Goal: Find contact information: Find contact information

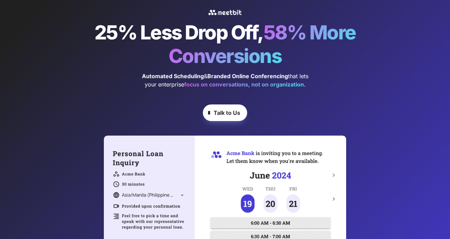
scroll to position [61, 0]
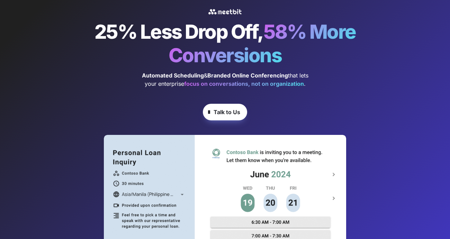
click at [230, 159] on div at bounding box center [225, 216] width 208 height 149
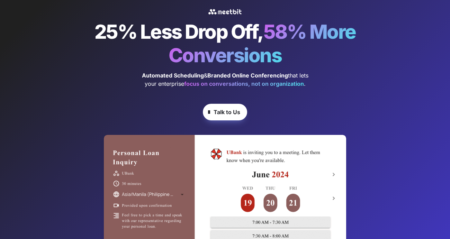
click at [229, 113] on strong "Talk to Us" at bounding box center [226, 112] width 27 height 7
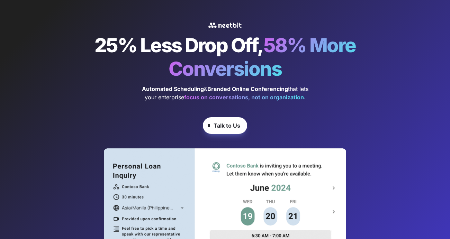
scroll to position [32, 0]
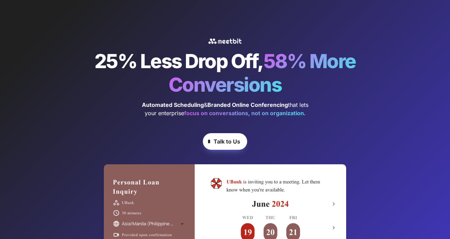
click at [221, 145] on span "Talk to Us" at bounding box center [226, 141] width 27 height 8
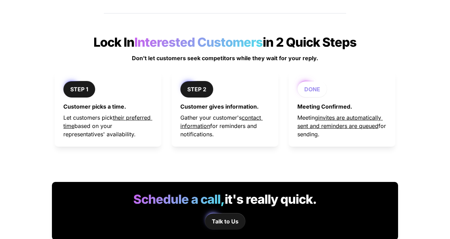
scroll to position [513, 0]
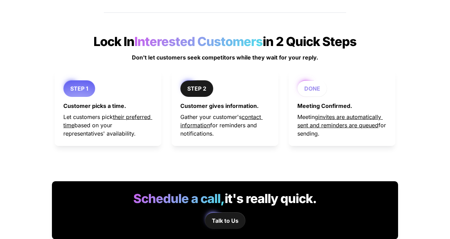
click at [76, 89] on strong "STEP 1" at bounding box center [79, 88] width 18 height 7
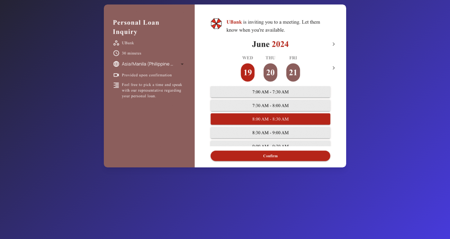
scroll to position [166, 0]
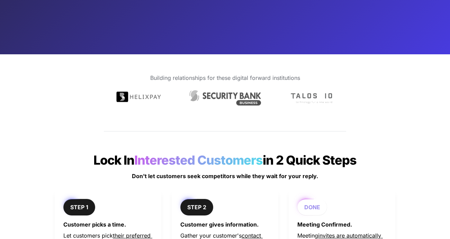
scroll to position [398, 0]
